Goal: Information Seeking & Learning: Learn about a topic

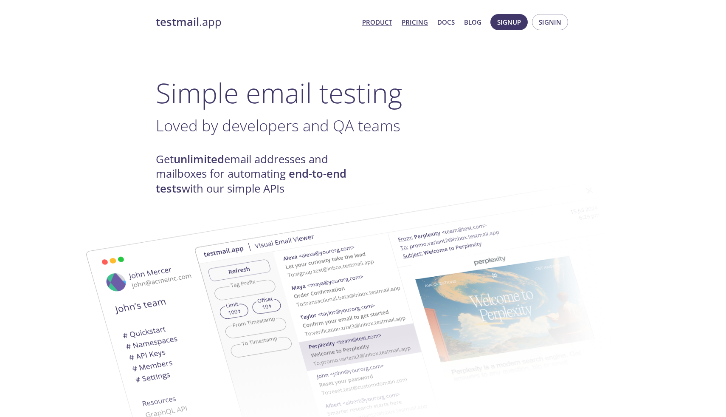
click at [417, 19] on link "Pricing" at bounding box center [415, 22] width 26 height 11
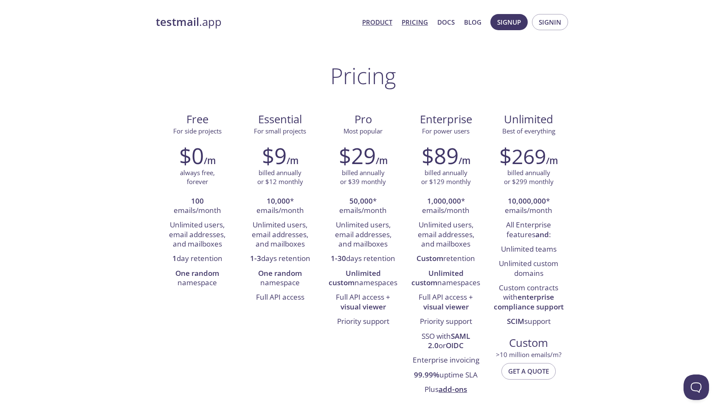
click at [382, 23] on link "Product" at bounding box center [377, 22] width 30 height 11
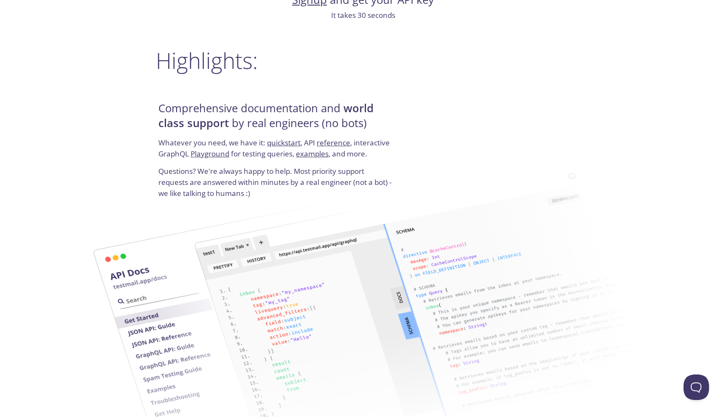
scroll to position [994, 0]
